Goal: Transaction & Acquisition: Download file/media

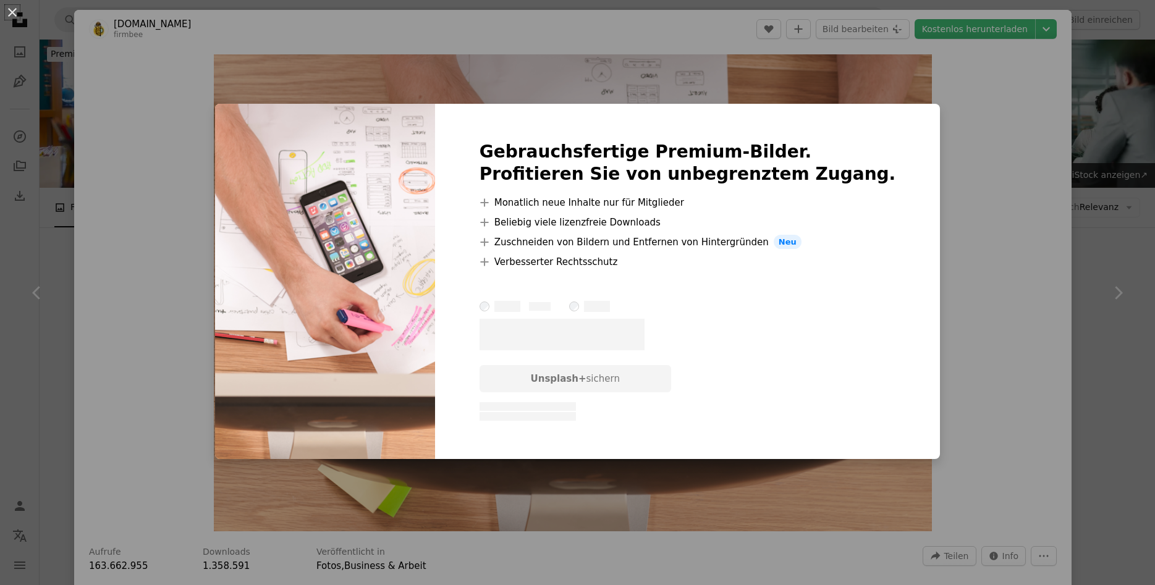
scroll to position [942, 0]
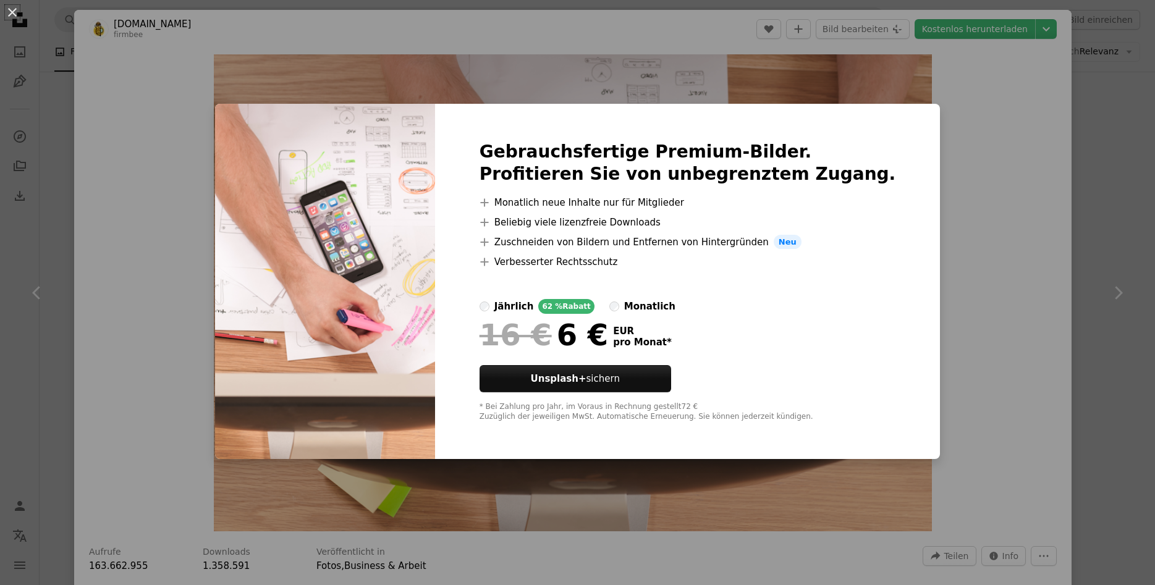
click at [962, 234] on div "An X shape Gebrauchsfertige Premium-Bilder. Profitieren Sie von unbegrenztem Zu…" at bounding box center [577, 292] width 1155 height 585
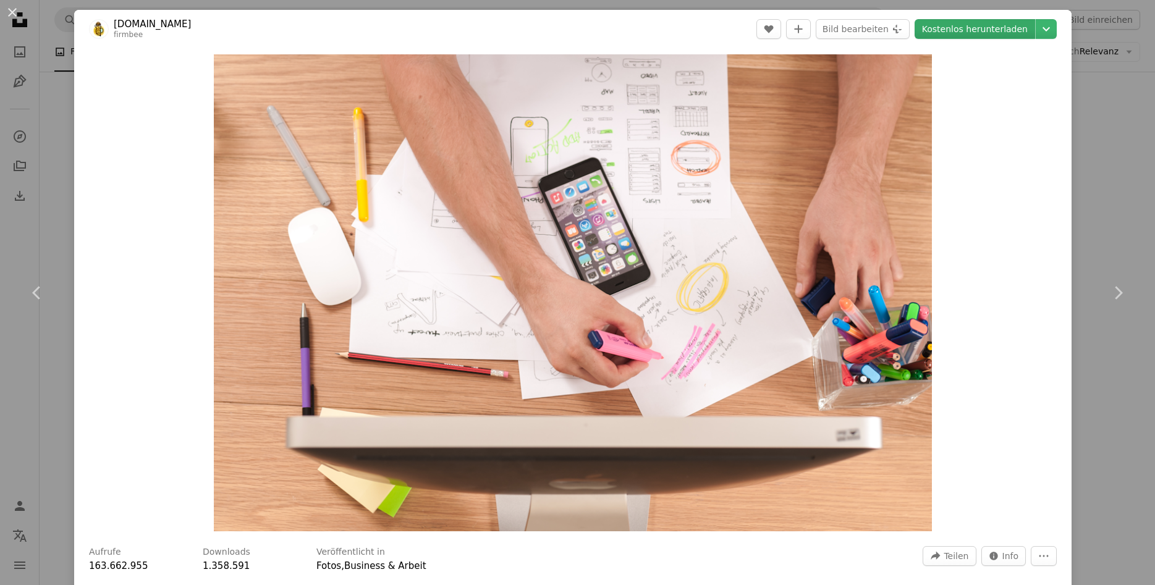
click at [1016, 31] on link "Kostenlos herunterladen" at bounding box center [975, 29] width 121 height 20
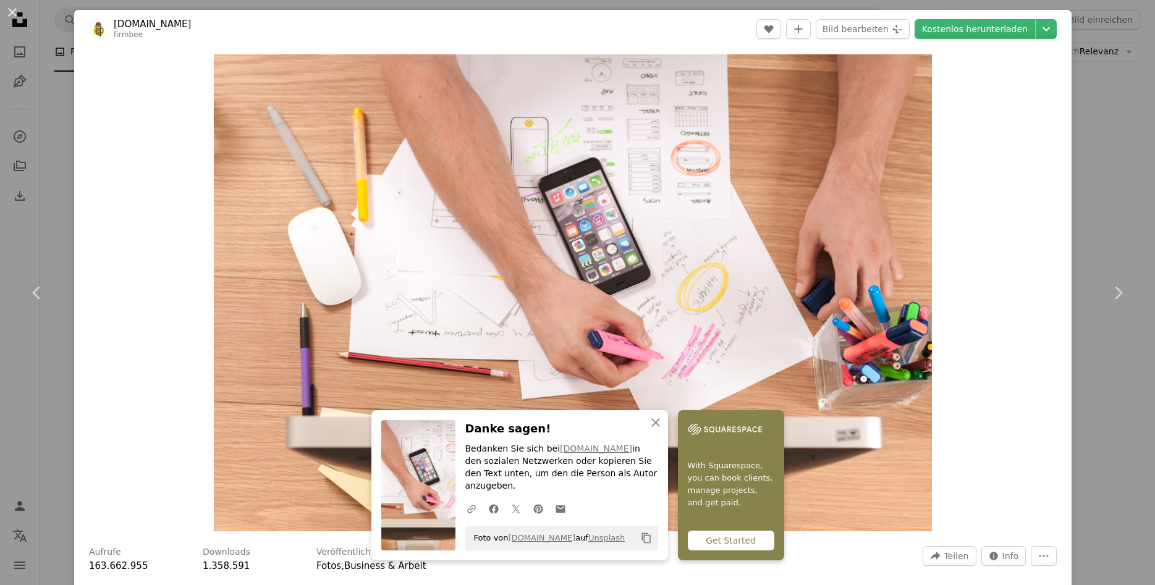
click at [1129, 177] on div "An X shape Chevron left Chevron right [DOMAIN_NAME] firmbee A heart A plus sign…" at bounding box center [577, 292] width 1155 height 585
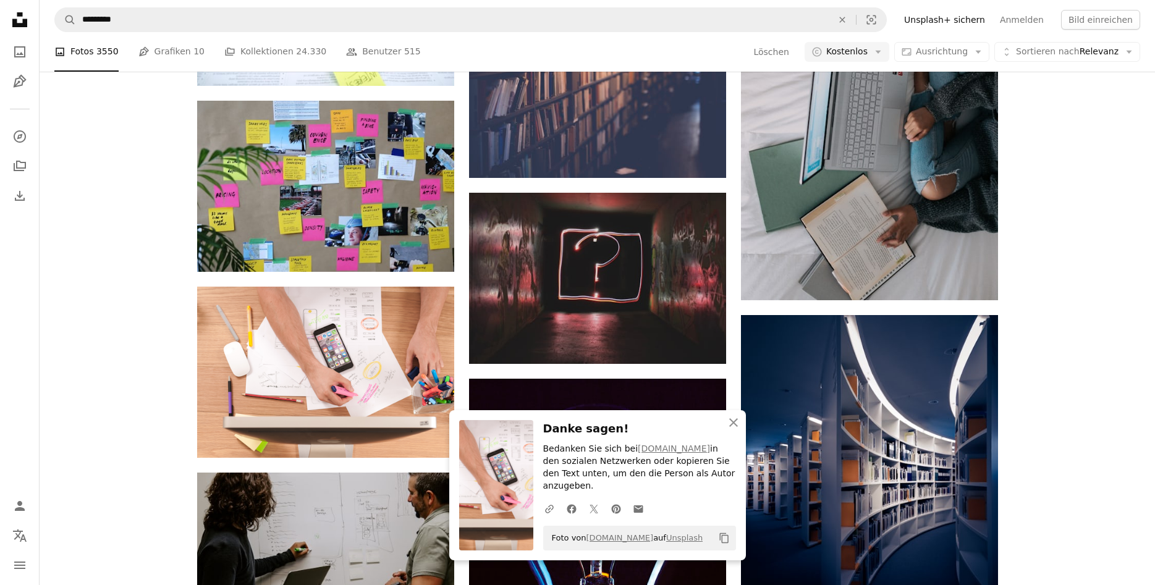
scroll to position [942, 0]
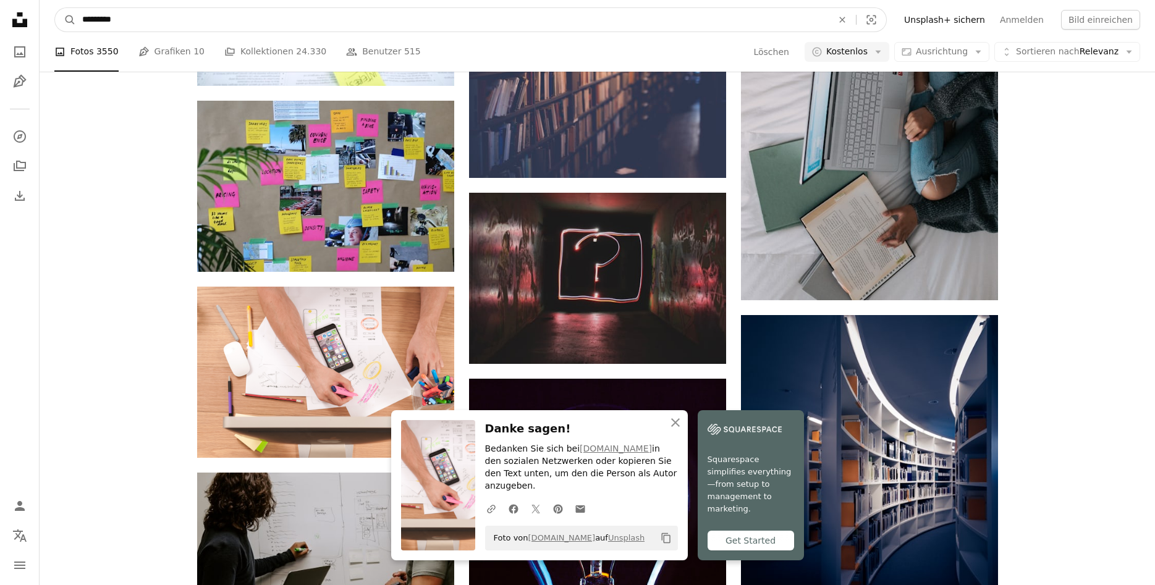
drag, startPoint x: 134, startPoint y: 19, endPoint x: 64, endPoint y: 23, distance: 69.3
click at [76, 23] on input "*********" at bounding box center [452, 19] width 753 height 23
click at [122, 22] on input "*********" at bounding box center [452, 19] width 753 height 23
type input "**********"
click button "A magnifying glass" at bounding box center [65, 19] width 21 height 23
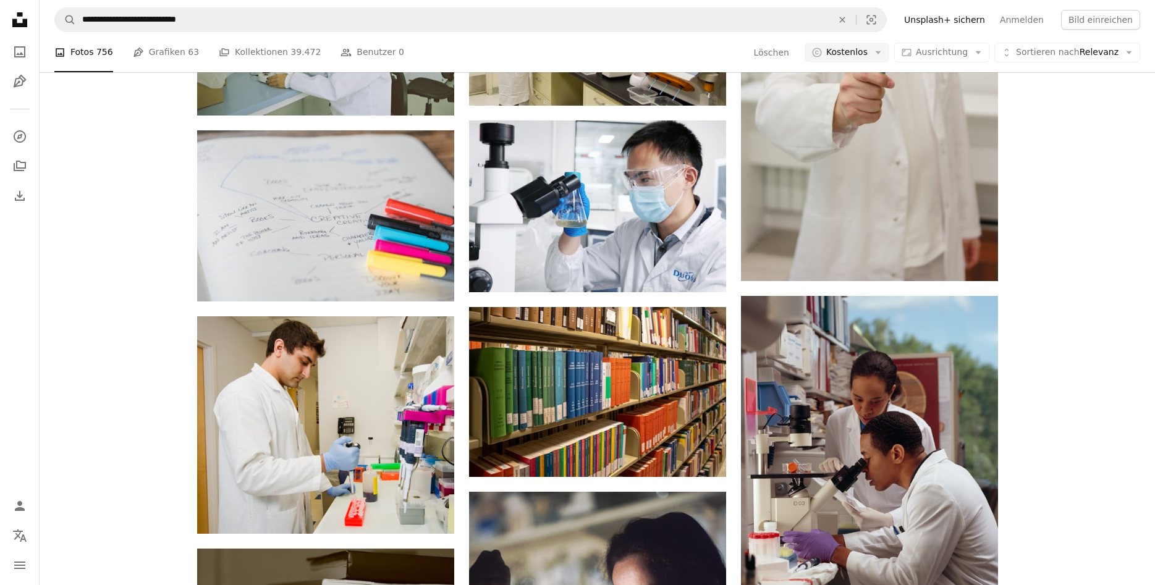
scroll to position [3972, 0]
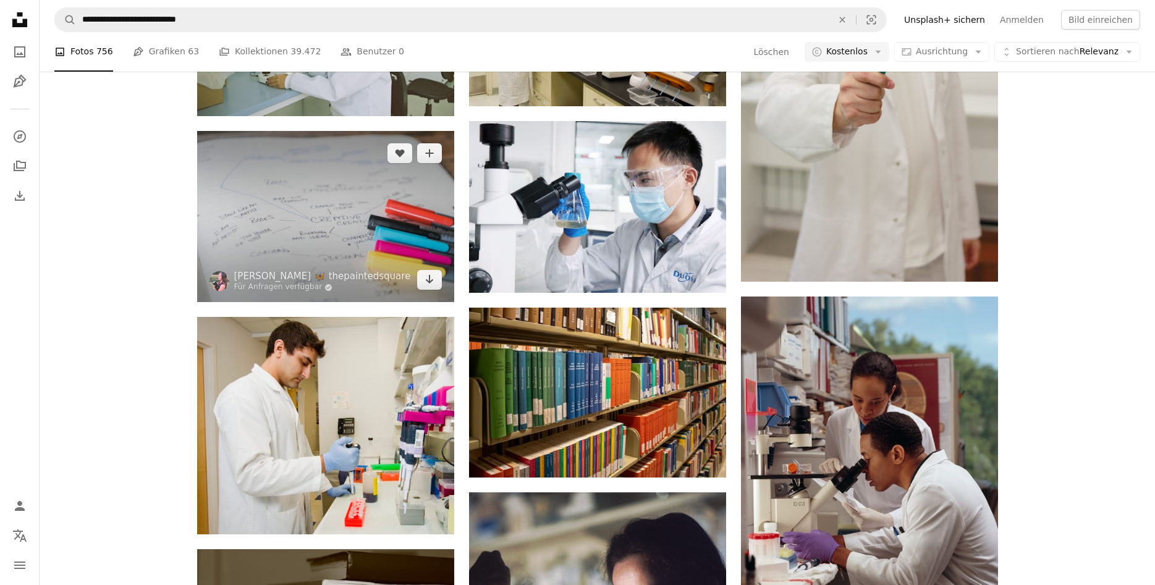
click at [328, 235] on img at bounding box center [325, 216] width 257 height 171
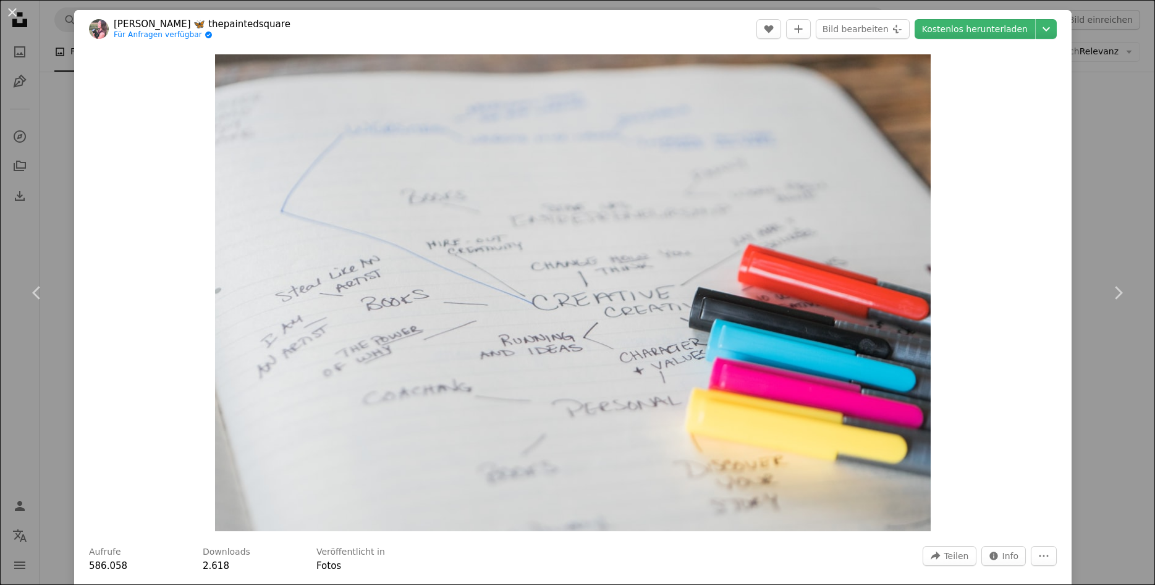
click at [1046, 232] on div "Zoom in" at bounding box center [573, 293] width 998 height 490
click at [1098, 227] on div "An X shape Chevron left Chevron right [PERSON_NAME] 🦋 thepaintedsquare Für Anfr…" at bounding box center [577, 292] width 1155 height 585
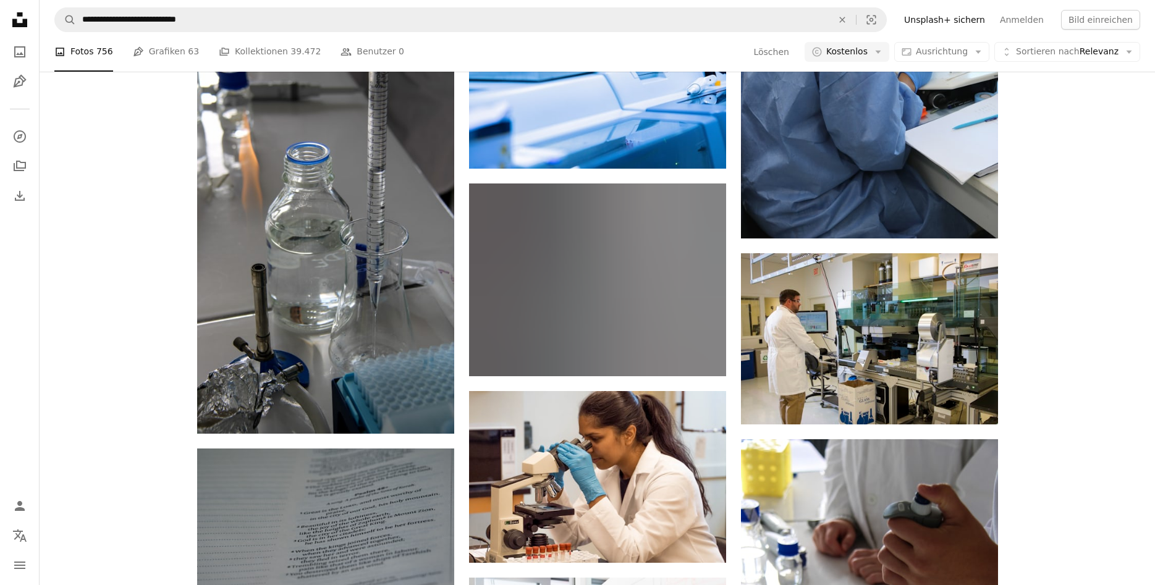
scroll to position [12925, 0]
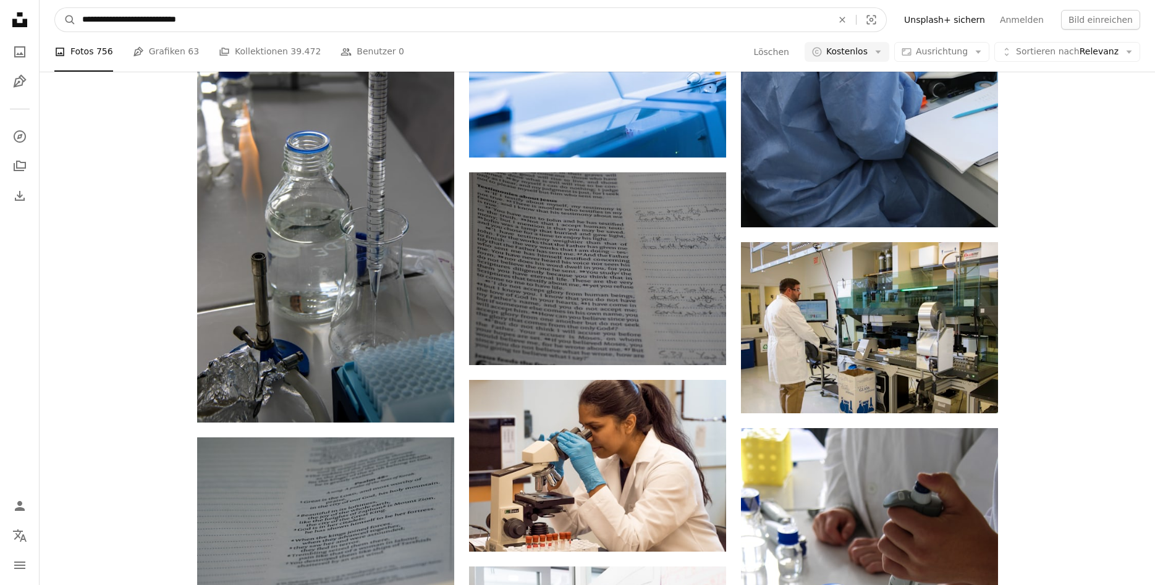
drag, startPoint x: 218, startPoint y: 18, endPoint x: 122, endPoint y: 21, distance: 95.2
click at [122, 21] on input "**********" at bounding box center [452, 19] width 753 height 23
type input "**********"
click button "A magnifying glass" at bounding box center [65, 19] width 21 height 23
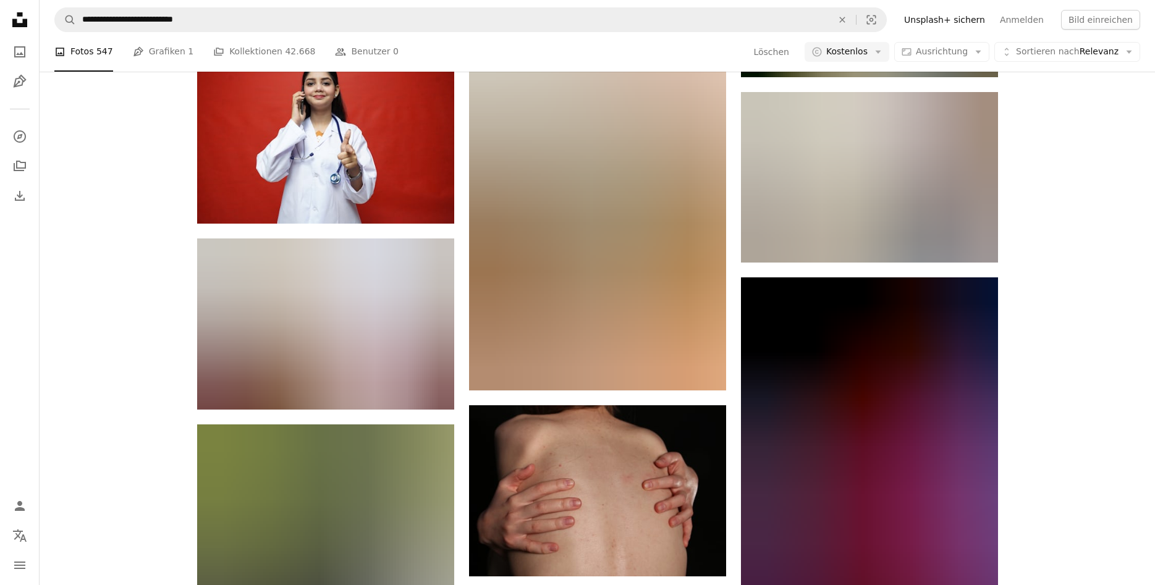
scroll to position [55987, 0]
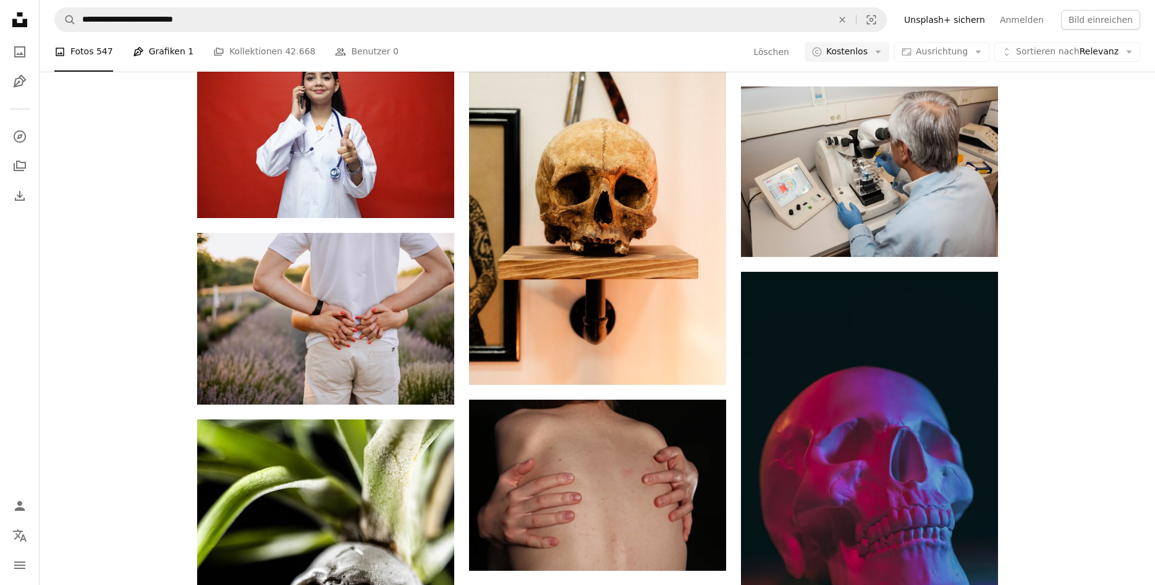
click at [164, 55] on link "Pen Tool Grafiken 1" at bounding box center [163, 52] width 61 height 40
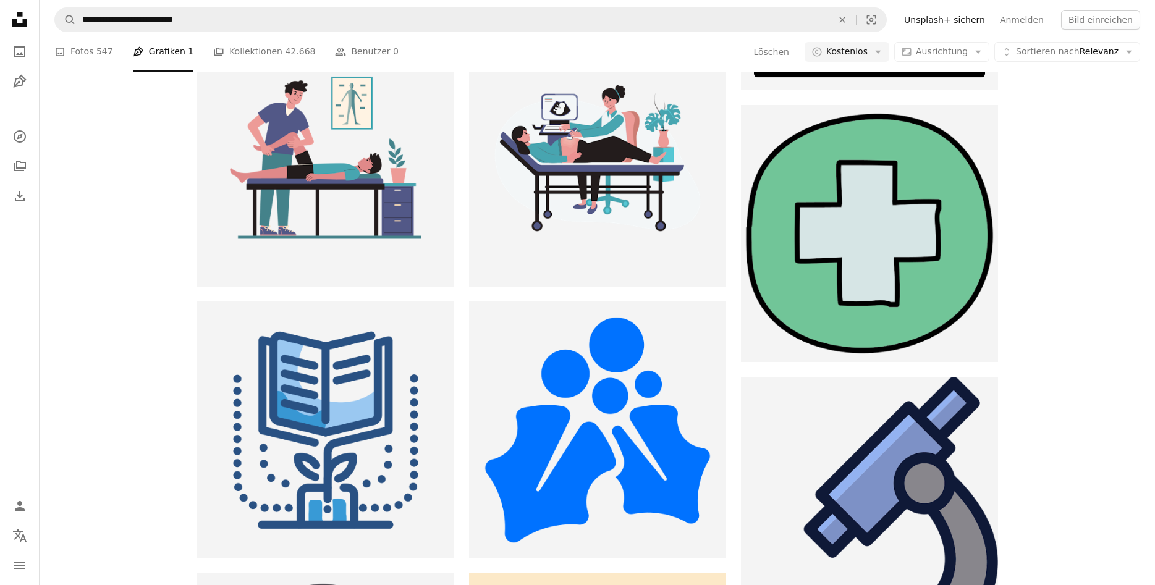
scroll to position [315, 0]
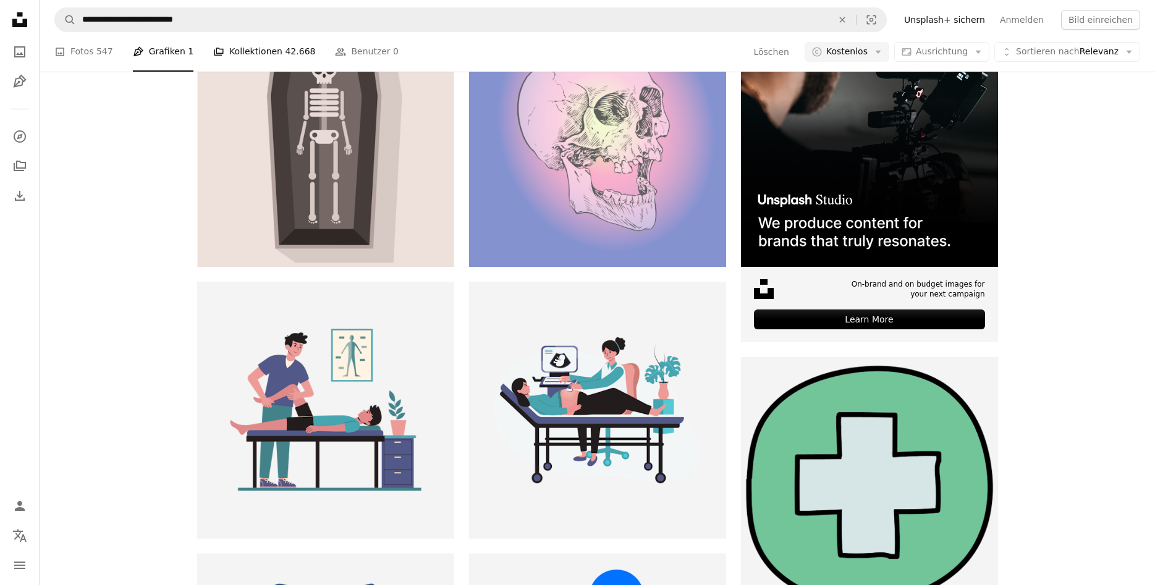
click at [244, 48] on link "A stack of folders Kollektionen 42.668" at bounding box center [264, 52] width 102 height 40
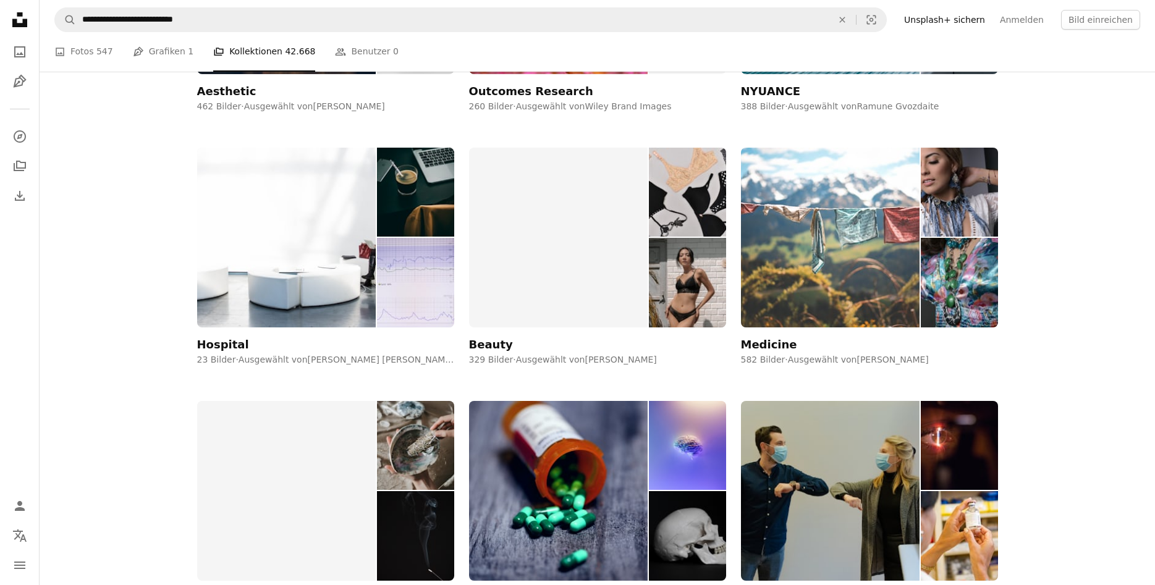
scroll to position [504, 0]
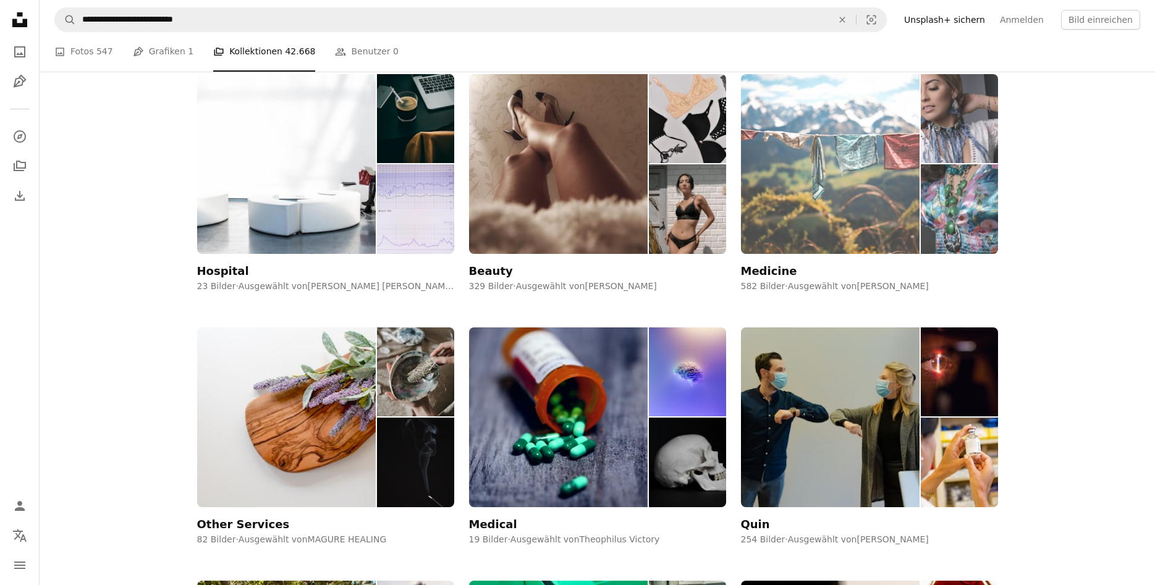
click at [823, 189] on img at bounding box center [830, 164] width 179 height 180
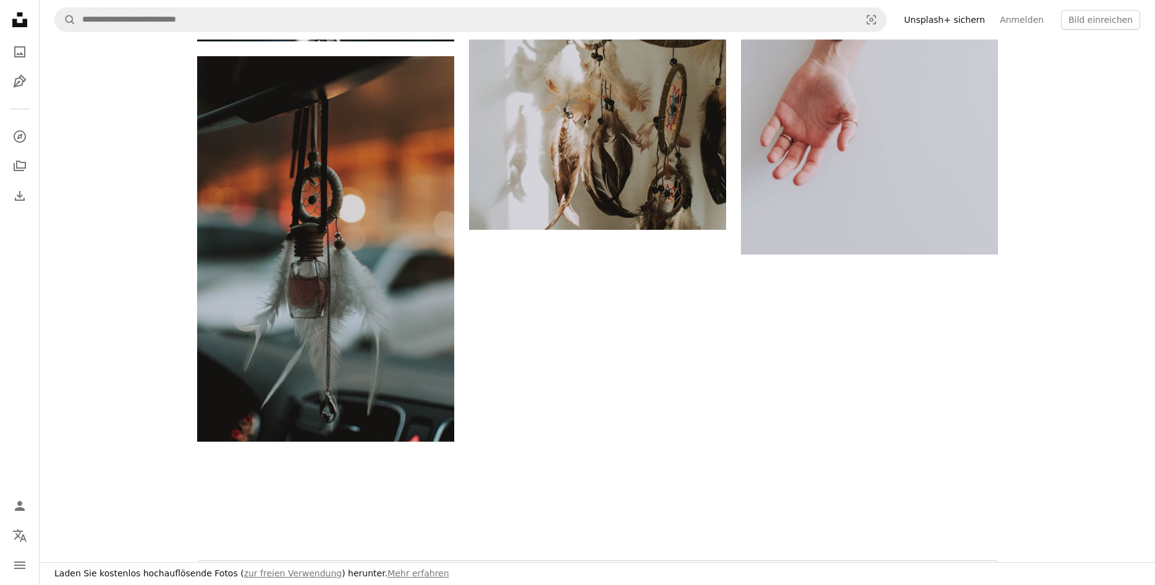
scroll to position [1891, 0]
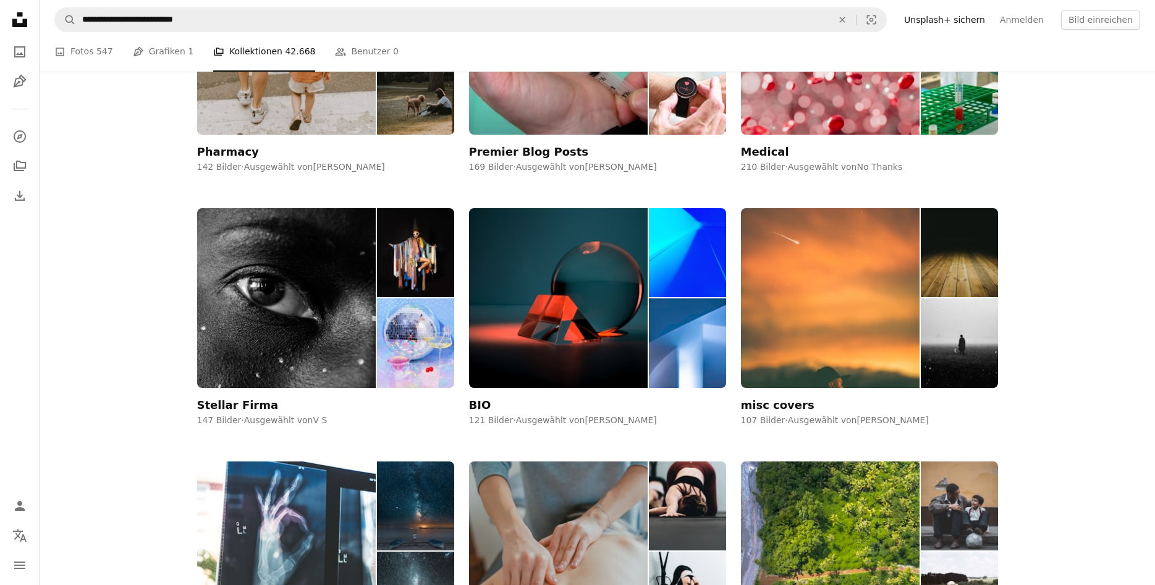
scroll to position [504, 0]
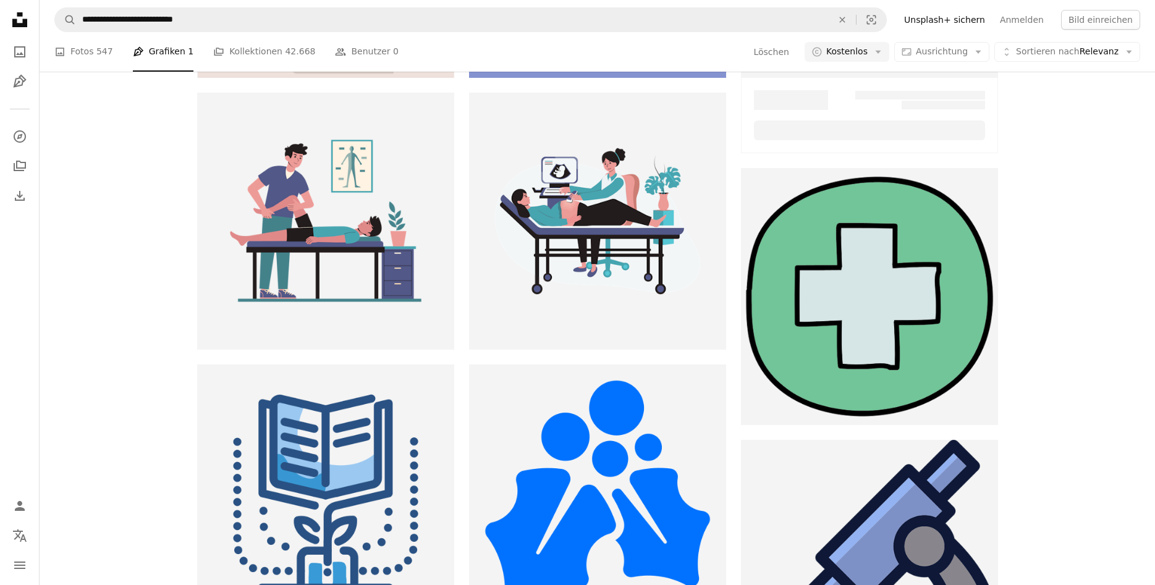
scroll to position [315, 0]
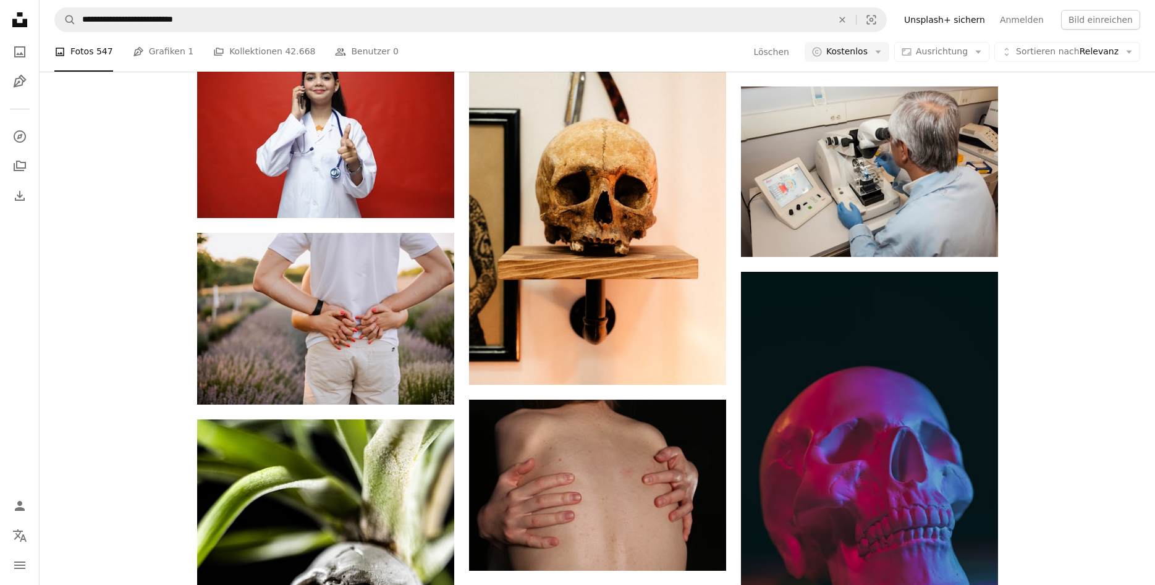
scroll to position [55986, 0]
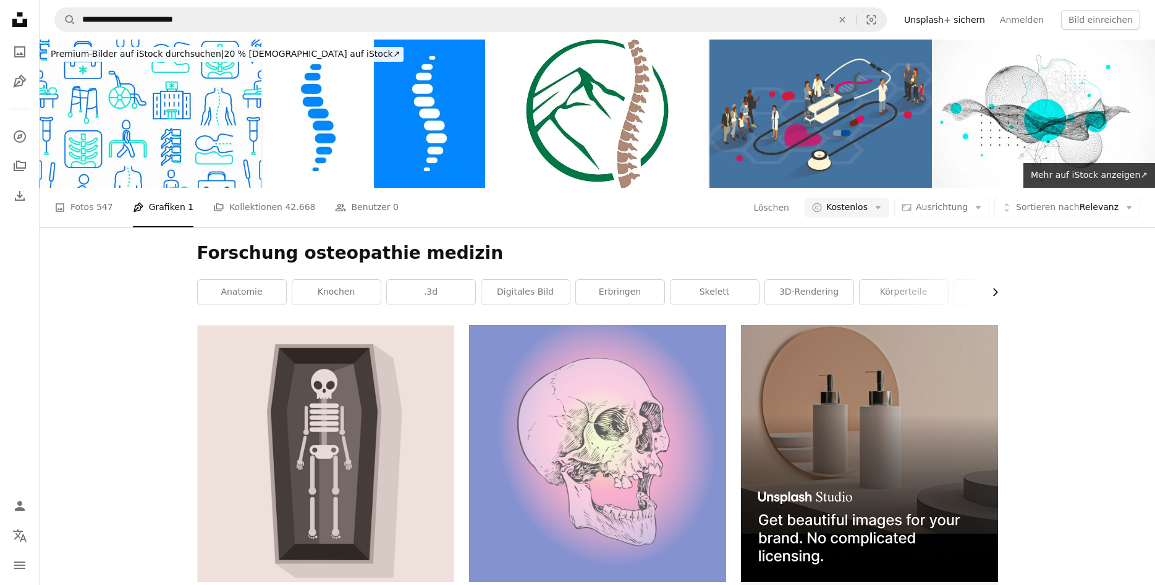
click at [993, 297] on icon "Chevron right" at bounding box center [995, 292] width 12 height 12
click at [1009, 293] on div "Forschung osteopathie medizin Chevron left Anatomie Knochen .3d Digitales Bild …" at bounding box center [597, 276] width 831 height 98
click at [89, 206] on link "A photo Fotos 547" at bounding box center [83, 208] width 59 height 40
